Goal: Information Seeking & Learning: Learn about a topic

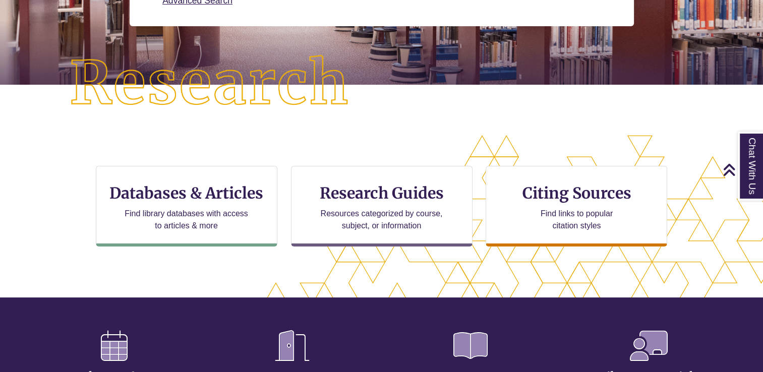
scroll to position [206, 0]
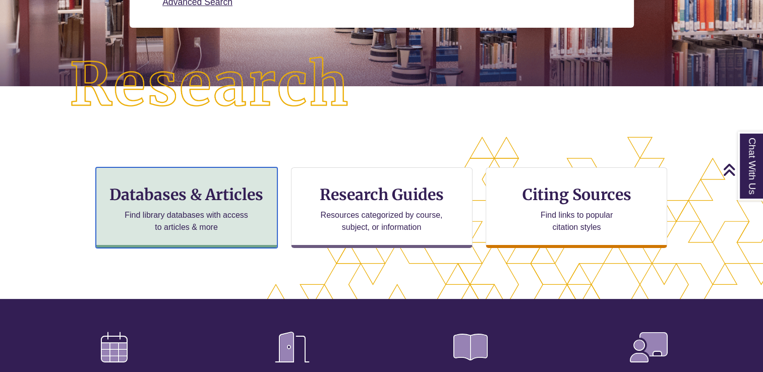
click at [224, 173] on div "Databases & Articles Find library databases with access to articles & more" at bounding box center [187, 207] width 182 height 81
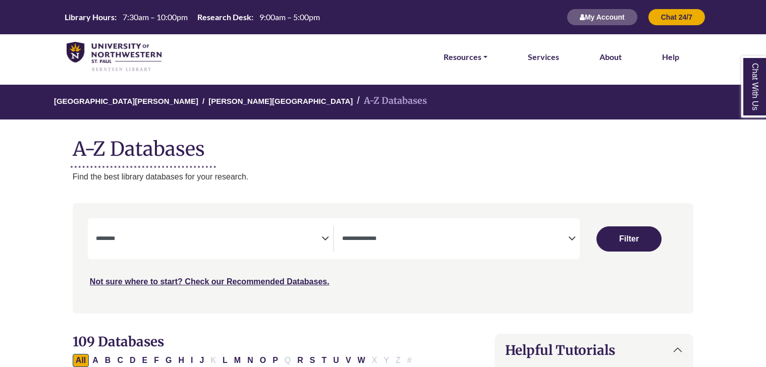
select select "Database Subject Filter"
select select "Database Types Filter"
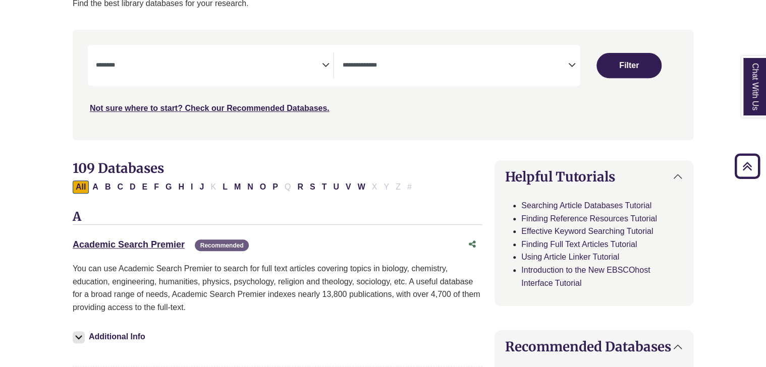
scroll to position [175, 0]
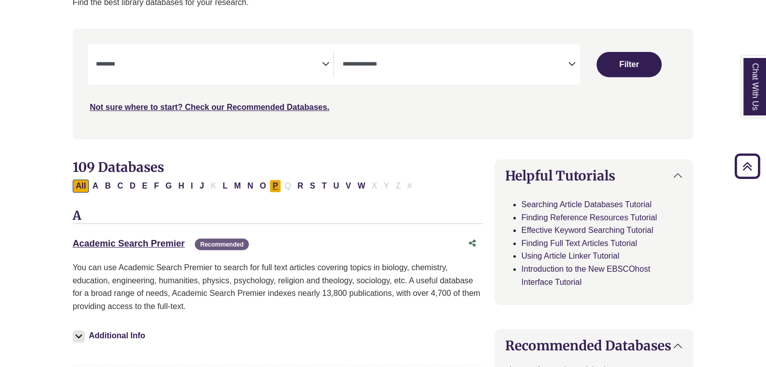
click at [275, 186] on button "P" at bounding box center [275, 186] width 12 height 13
select select "Database Subject Filter"
select select "Database Types Filter"
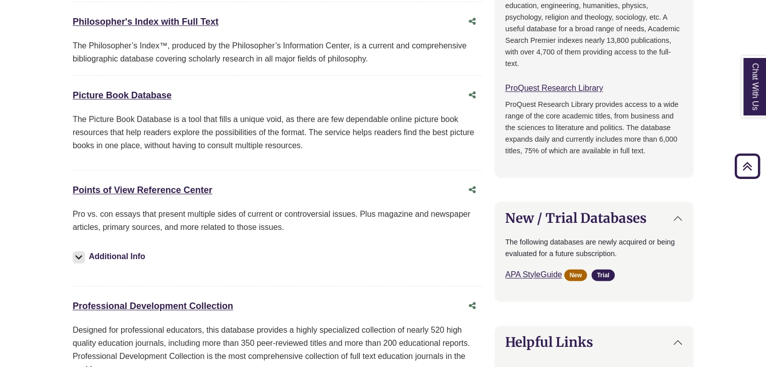
scroll to position [598, 0]
click at [186, 188] on link "Points of View Reference Center This link opens in a new window" at bounding box center [143, 191] width 140 height 10
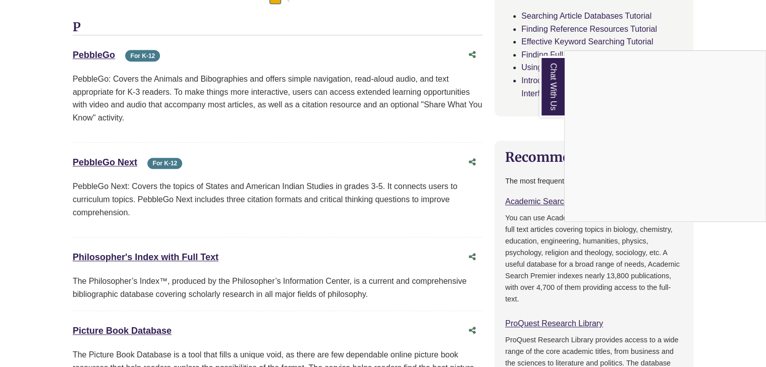
scroll to position [361, 0]
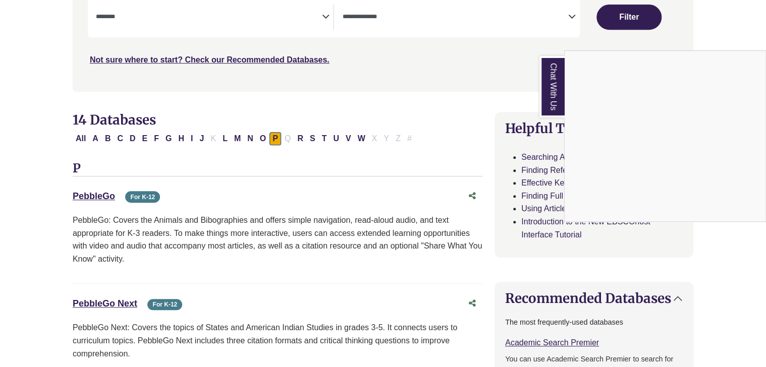
scroll to position [175, 0]
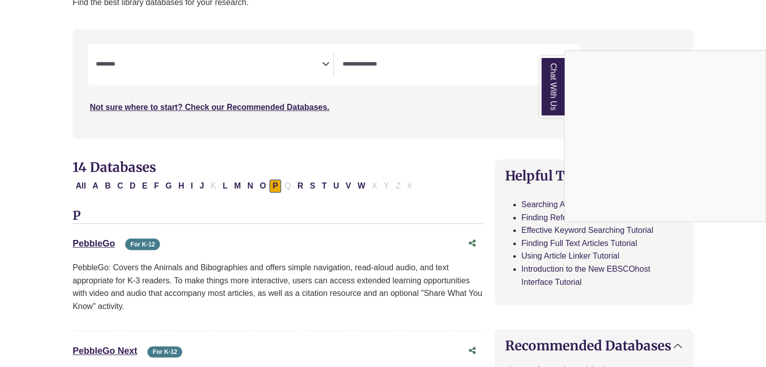
select select "Database Subject Filter"
select select "Database Types Filter"
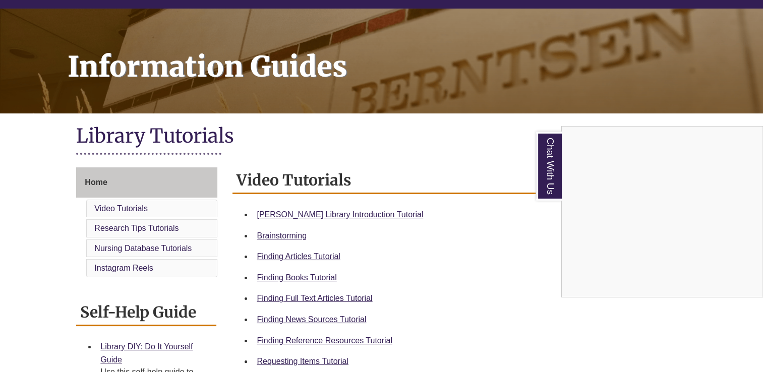
scroll to position [101, 0]
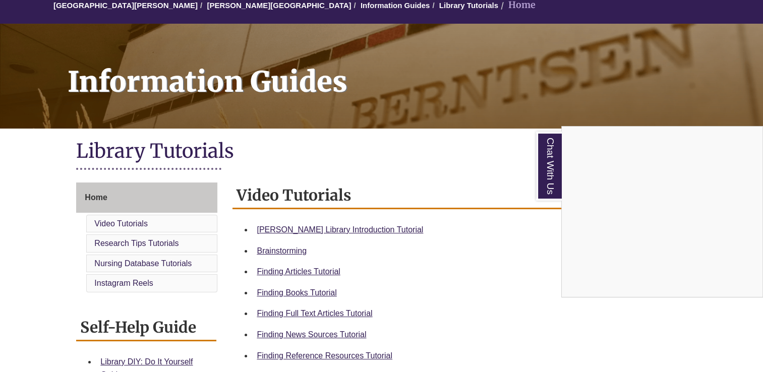
drag, startPoint x: 140, startPoint y: 221, endPoint x: 226, endPoint y: 255, distance: 92.8
click at [226, 255] on div "Chat With Us" at bounding box center [381, 186] width 763 height 372
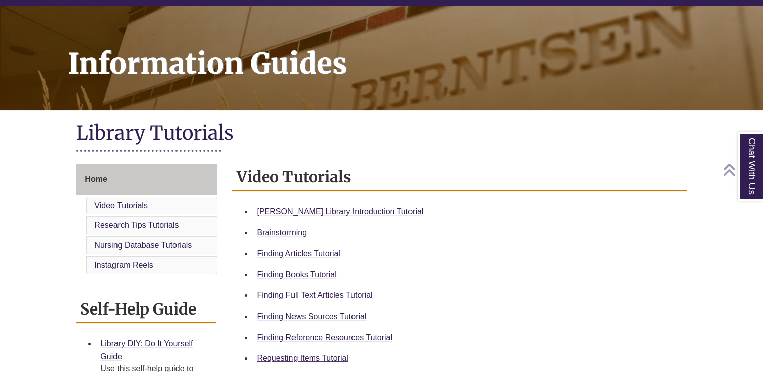
scroll to position [119, 0]
click at [283, 315] on link "Finding News Sources Tutorial" at bounding box center [311, 316] width 109 height 9
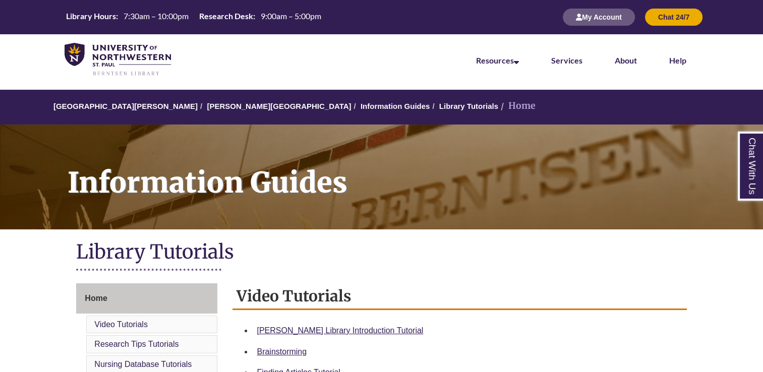
click at [236, 112] on li "[PERSON_NAME][GEOGRAPHIC_DATA]" at bounding box center [274, 106] width 153 height 12
click at [234, 104] on link "[PERSON_NAME][GEOGRAPHIC_DATA]" at bounding box center [279, 106] width 144 height 9
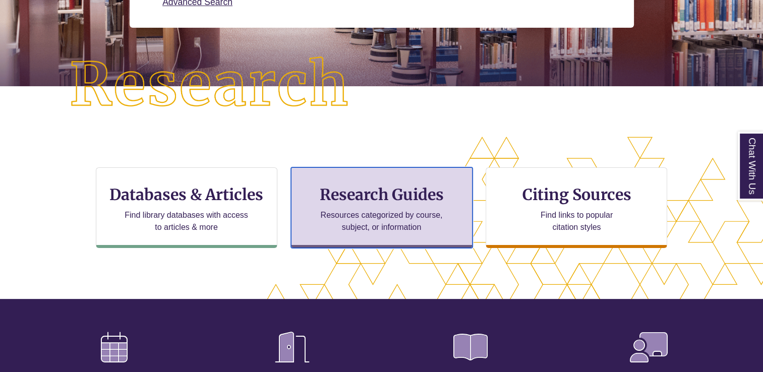
click at [391, 206] on div "Research Guides Resources categorized by course, subject, or information" at bounding box center [382, 207] width 182 height 81
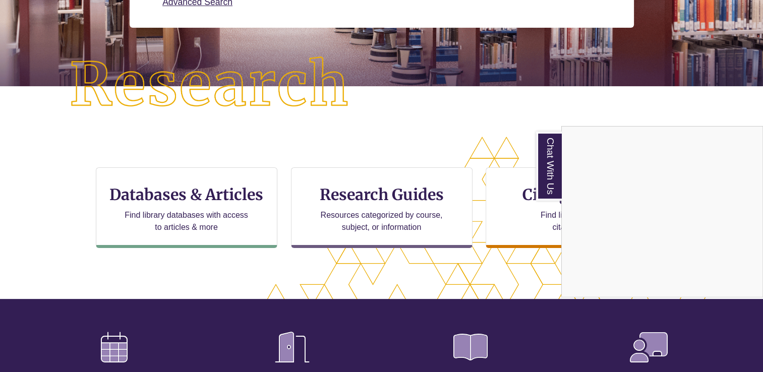
click at [347, 192] on div "Chat With Us" at bounding box center [381, 186] width 763 height 372
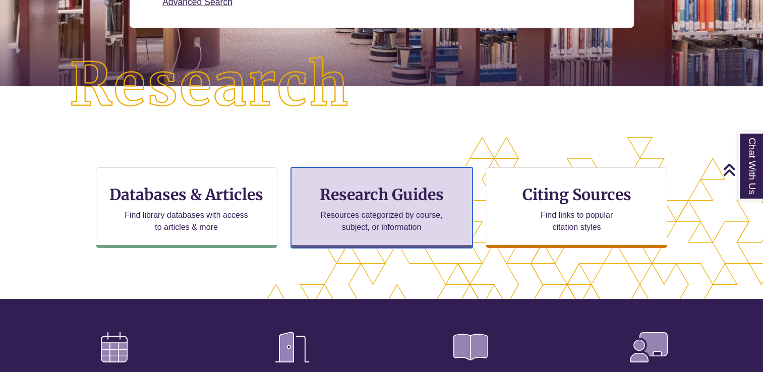
click at [347, 192] on h3 "Research Guides" at bounding box center [382, 194] width 164 height 19
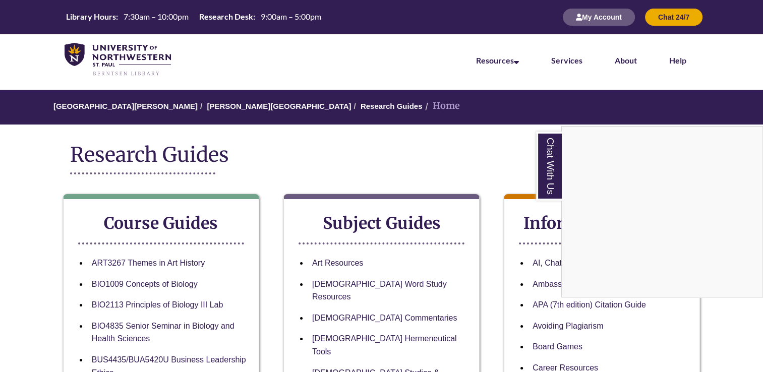
click at [236, 109] on div "Chat With Us" at bounding box center [381, 186] width 763 height 372
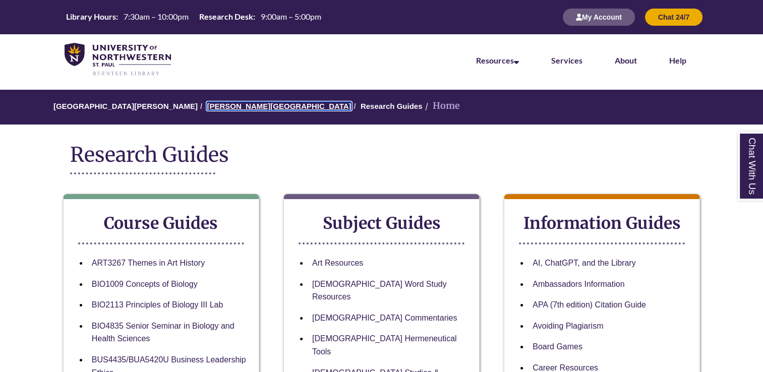
click at [234, 107] on link "[PERSON_NAME][GEOGRAPHIC_DATA]" at bounding box center [279, 106] width 144 height 9
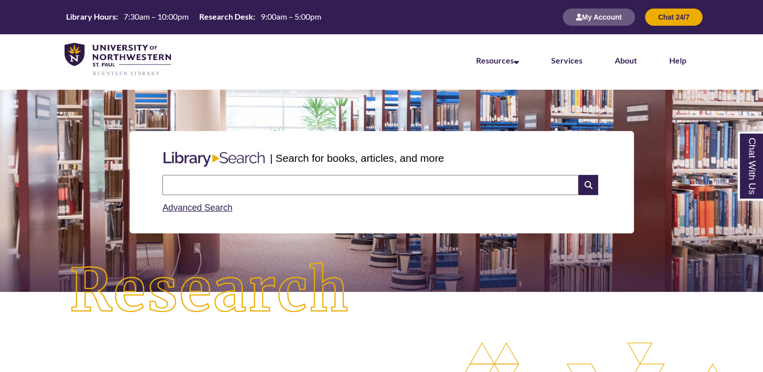
click at [294, 183] on input "text" at bounding box center [370, 185] width 416 height 20
type input "*"
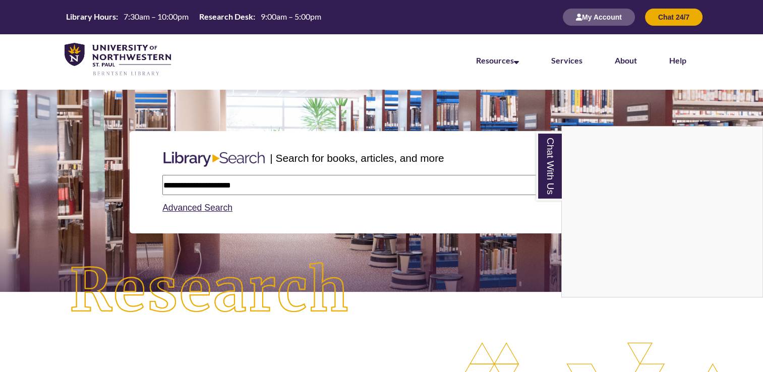
type input "**********"
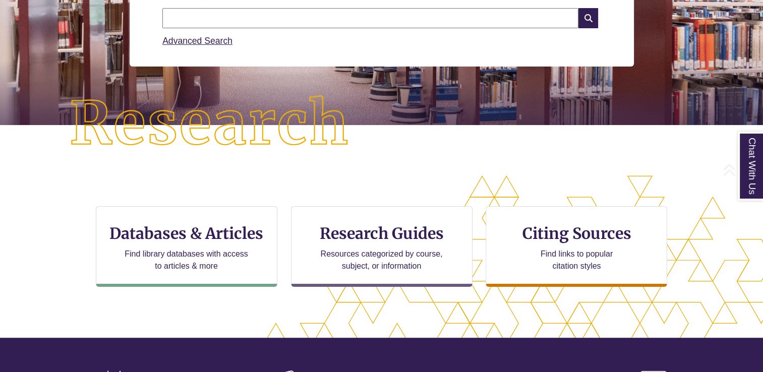
scroll to position [165, 0]
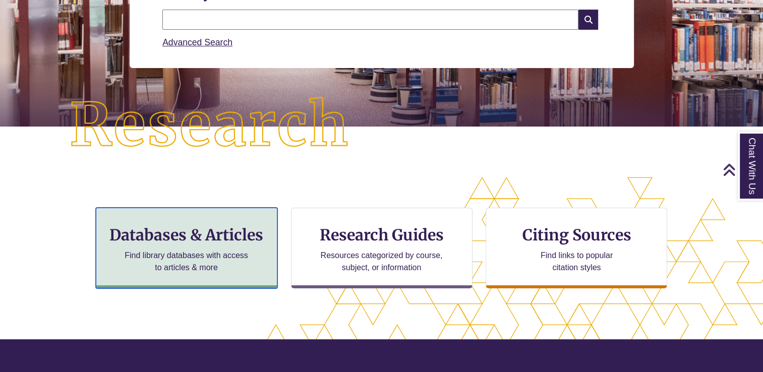
click at [214, 230] on h3 "Databases & Articles" at bounding box center [186, 234] width 164 height 19
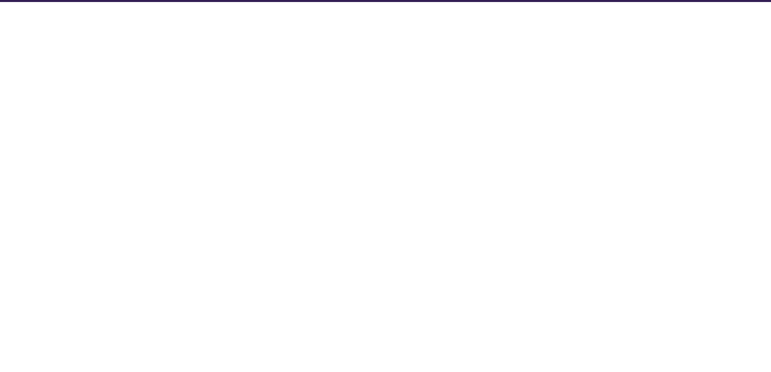
select select "Database Subject Filter"
select select "Database Types Filter"
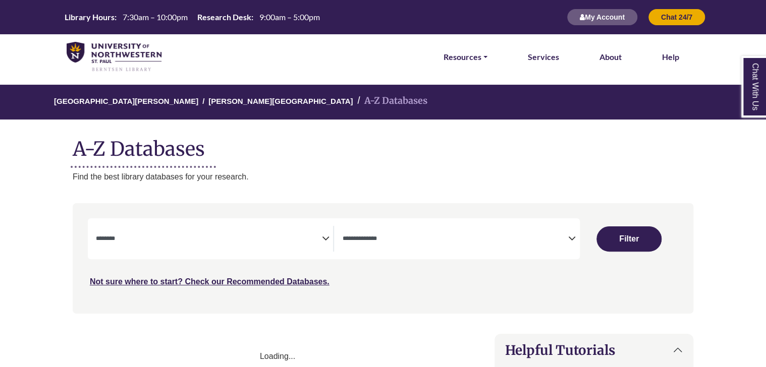
select select "Database Subject Filter"
select select "Database Types Filter"
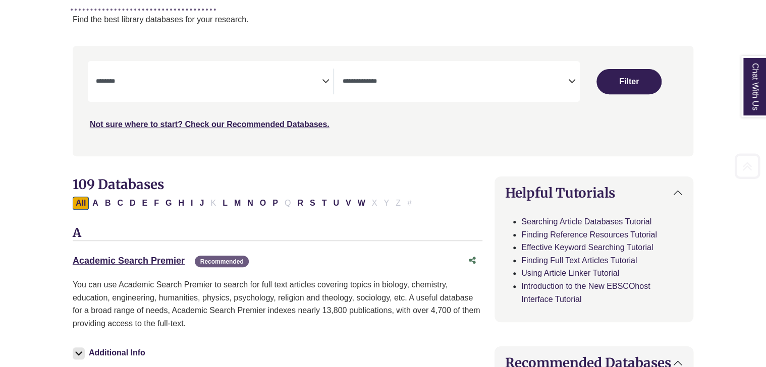
scroll to position [171, 0]
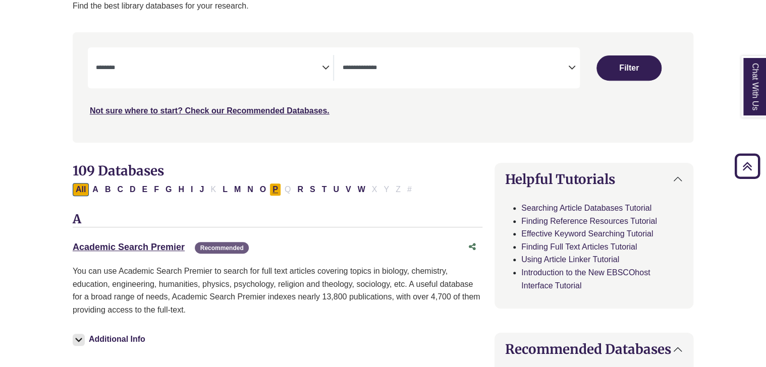
click at [272, 189] on button "P" at bounding box center [275, 189] width 12 height 13
select select "Database Subject Filter"
select select "Database Types Filter"
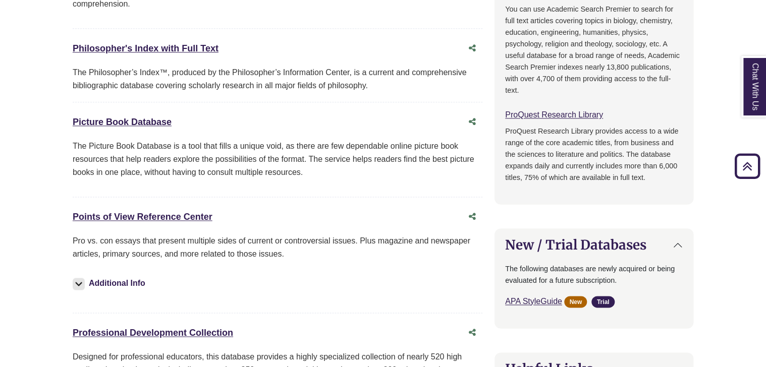
scroll to position [571, 0]
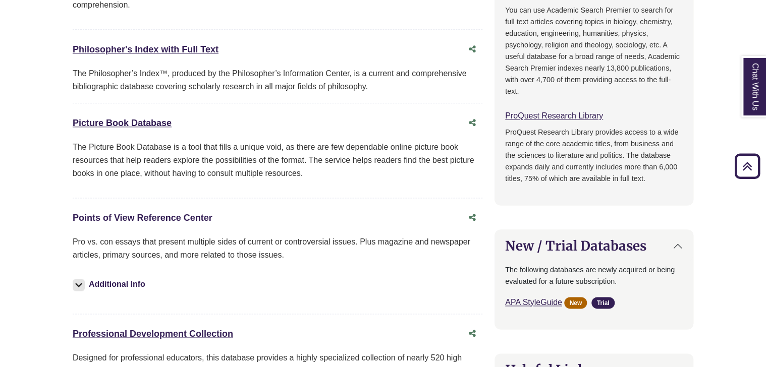
click at [163, 214] on link "Points of View Reference Center This link opens in a new window" at bounding box center [143, 218] width 140 height 10
